Goal: Find specific page/section: Find specific page/section

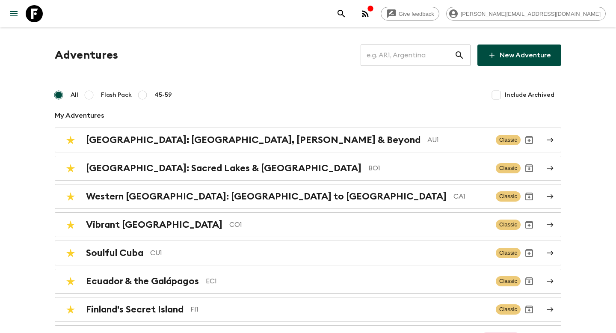
click at [394, 47] on input "text" at bounding box center [408, 55] width 94 height 24
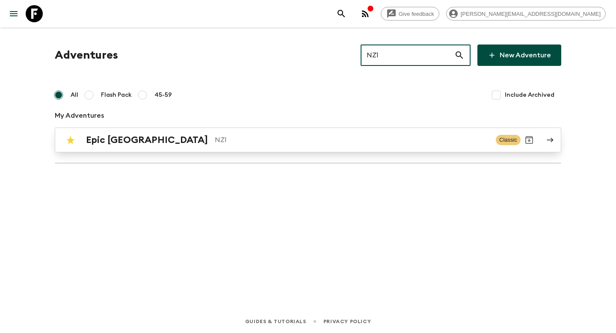
type input "NZ1"
click at [398, 142] on p "NZ1" at bounding box center [352, 140] width 274 height 10
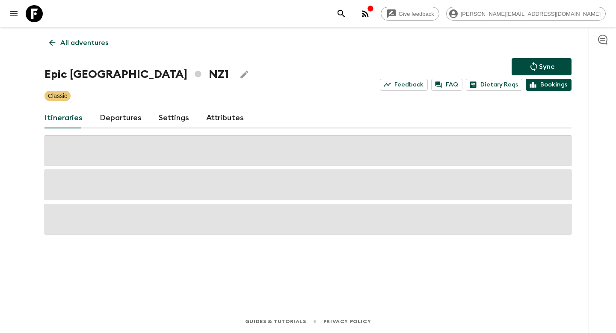
click at [532, 89] on link "Bookings" at bounding box center [549, 85] width 46 height 12
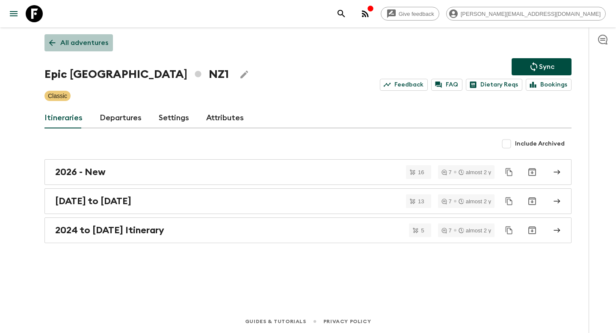
click at [93, 36] on link "All adventures" at bounding box center [79, 42] width 68 height 17
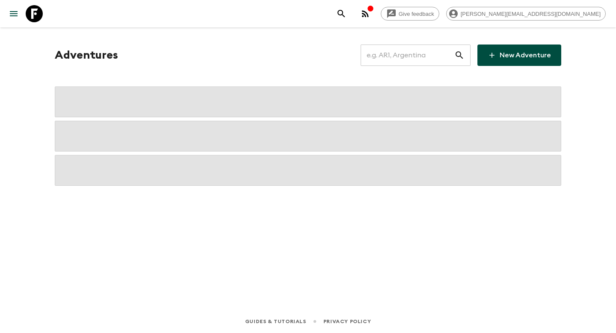
click at [404, 57] on input "text" at bounding box center [408, 55] width 94 height 24
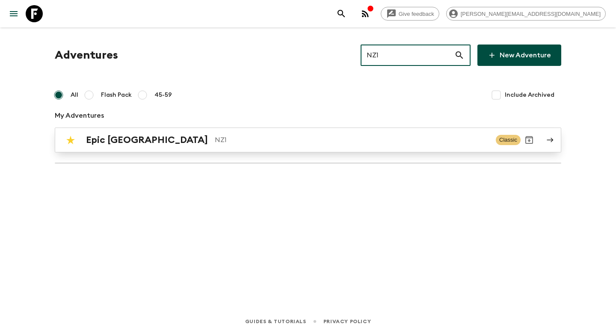
type input "NZ1"
click at [327, 137] on p "NZ1" at bounding box center [352, 140] width 274 height 10
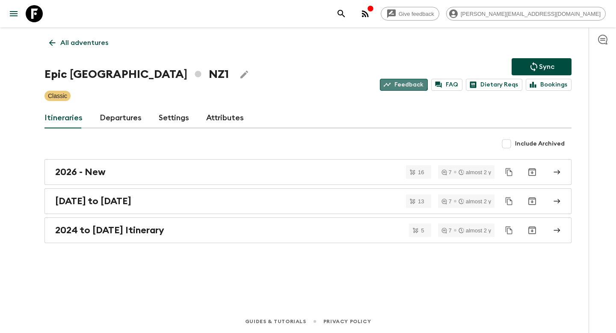
click at [399, 80] on link "Feedback" at bounding box center [404, 85] width 48 height 12
